Goal: Obtain resource: Obtain resource

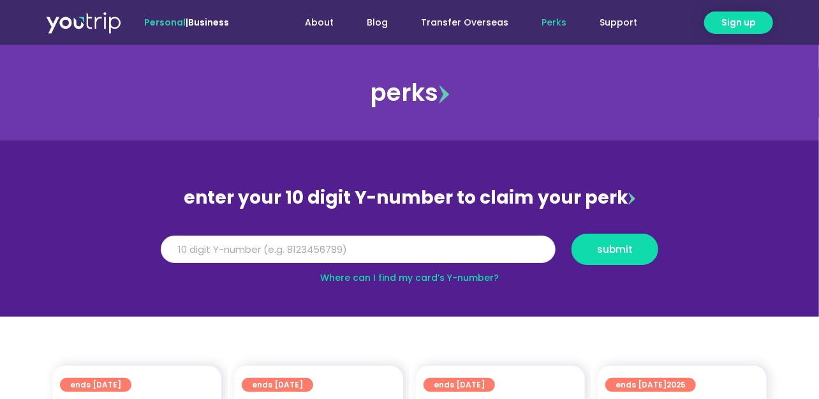
click at [209, 251] on input "Y Number" at bounding box center [358, 249] width 395 height 28
click at [212, 250] on input "81320260021" at bounding box center [358, 249] width 395 height 28
type input "8132026021"
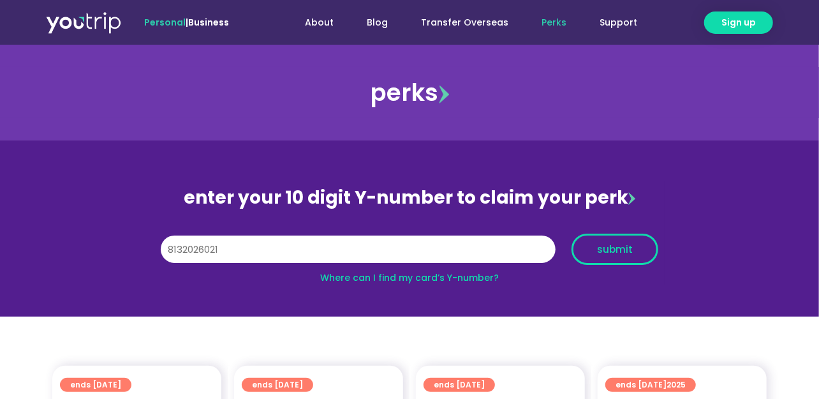
click at [626, 258] on button "submit" at bounding box center [615, 249] width 87 height 31
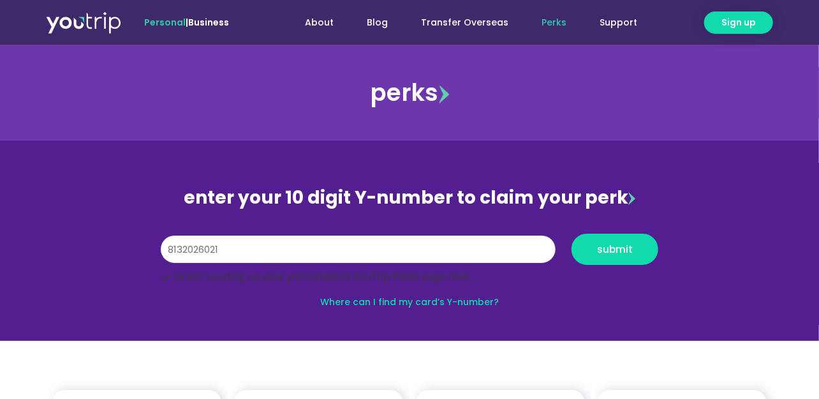
click at [193, 257] on input "8132026021" at bounding box center [358, 249] width 395 height 28
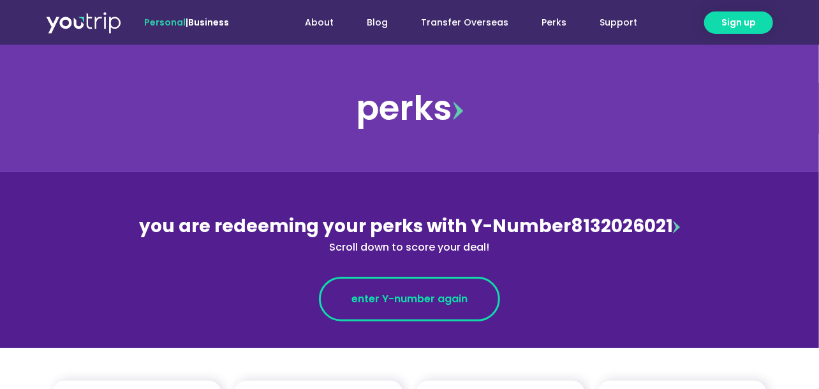
click at [368, 294] on span "enter Y-number again" at bounding box center [410, 299] width 116 height 15
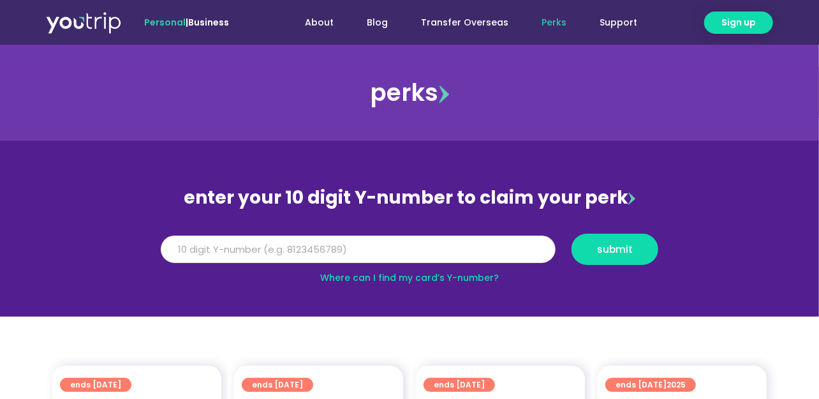
click at [220, 248] on input "Y Number" at bounding box center [358, 249] width 395 height 28
click at [207, 246] on input "8132026" at bounding box center [358, 249] width 395 height 28
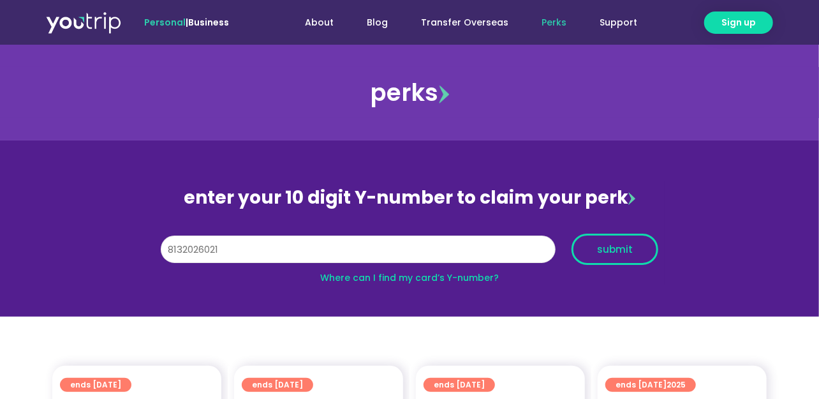
type input "8132026021"
click at [599, 253] on span "submit" at bounding box center [615, 249] width 36 height 10
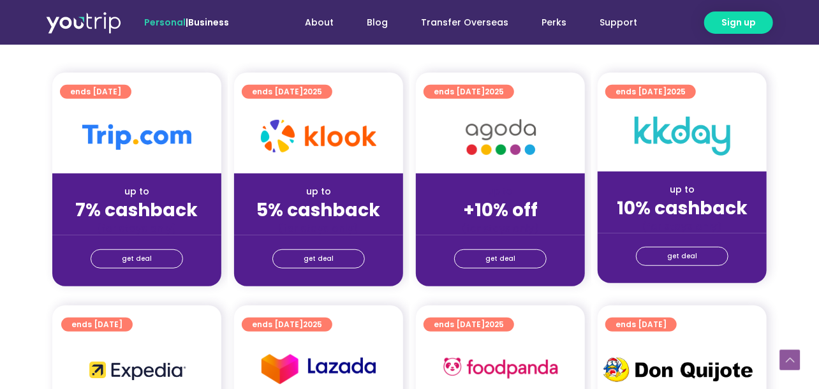
scroll to position [319, 0]
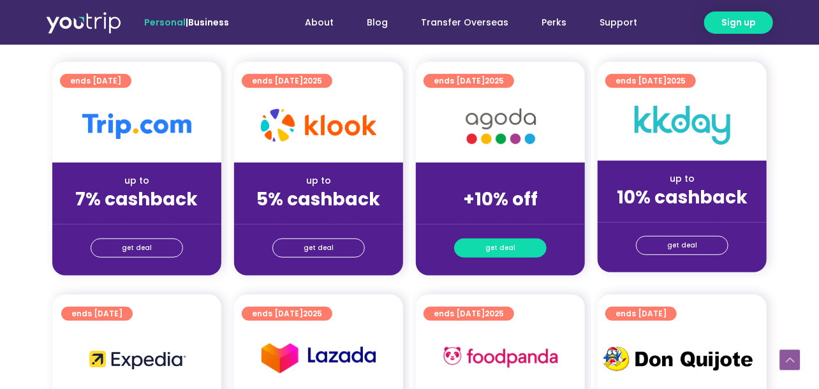
click at [502, 251] on span "get deal" at bounding box center [501, 248] width 30 height 18
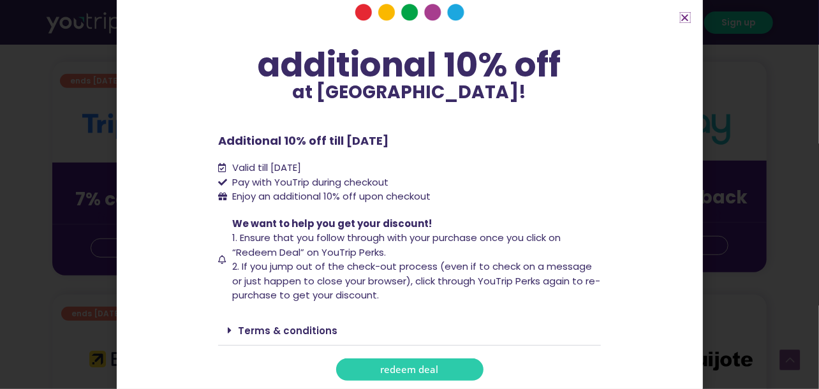
scroll to position [70, 0]
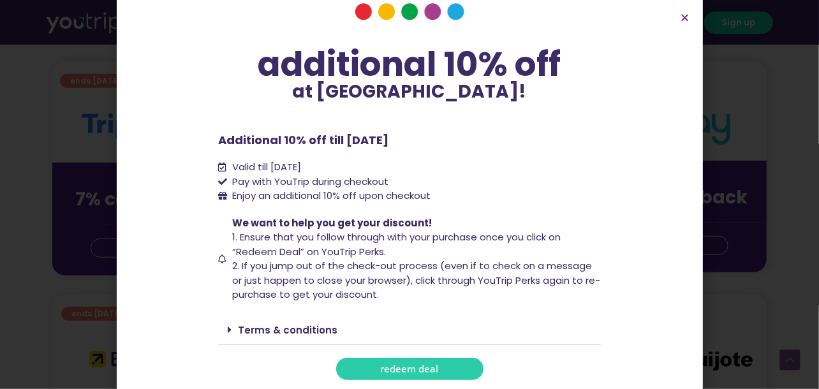
click at [418, 372] on span "redeem deal" at bounding box center [410, 369] width 58 height 10
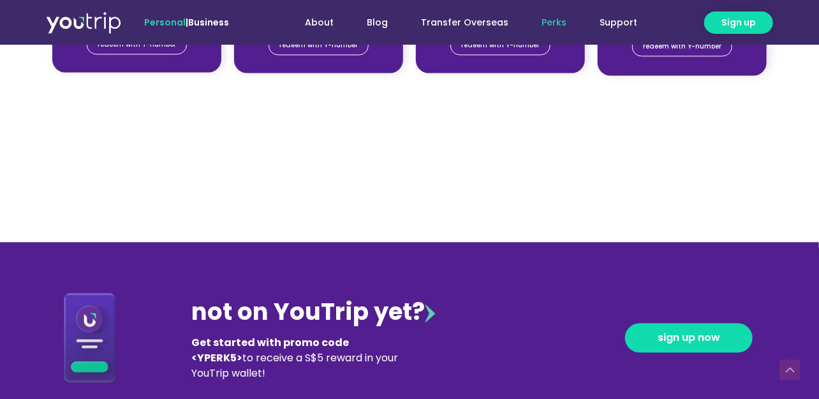
scroll to position [1340, 0]
